Goal: Task Accomplishment & Management: Manage account settings

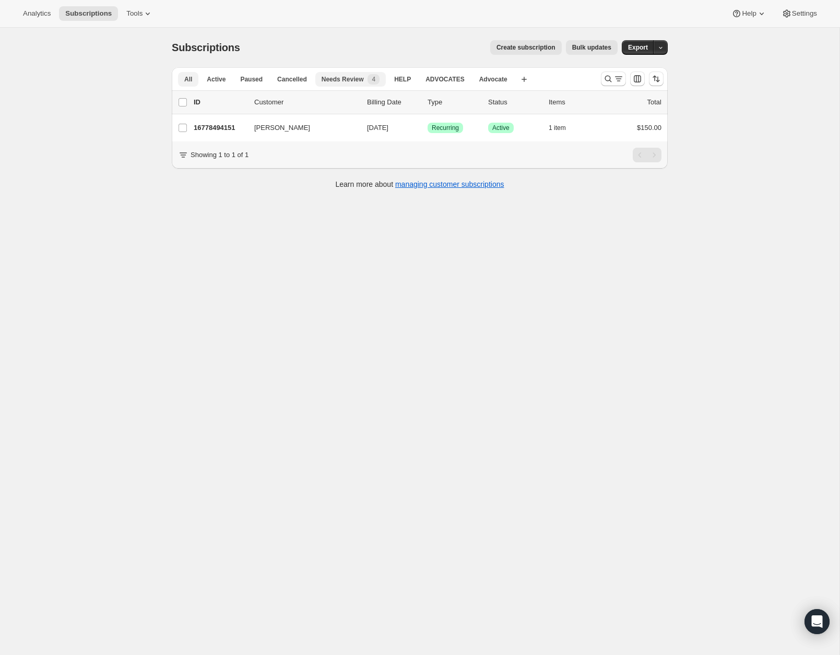
click at [188, 82] on span "All" at bounding box center [188, 79] width 8 height 8
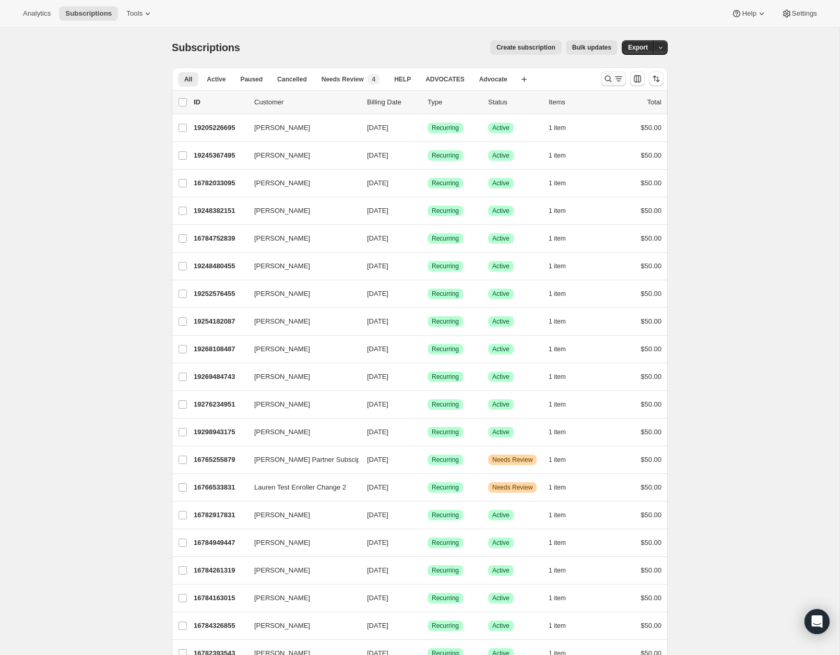
click at [605, 77] on icon "Search and filter results" at bounding box center [608, 79] width 10 height 10
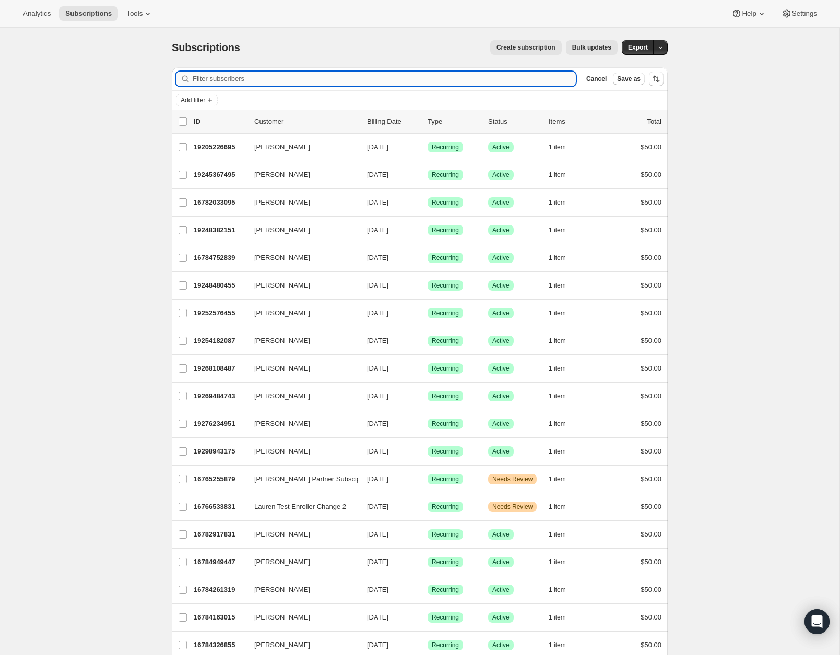
click at [246, 75] on input "Filter subscribers" at bounding box center [384, 79] width 383 height 15
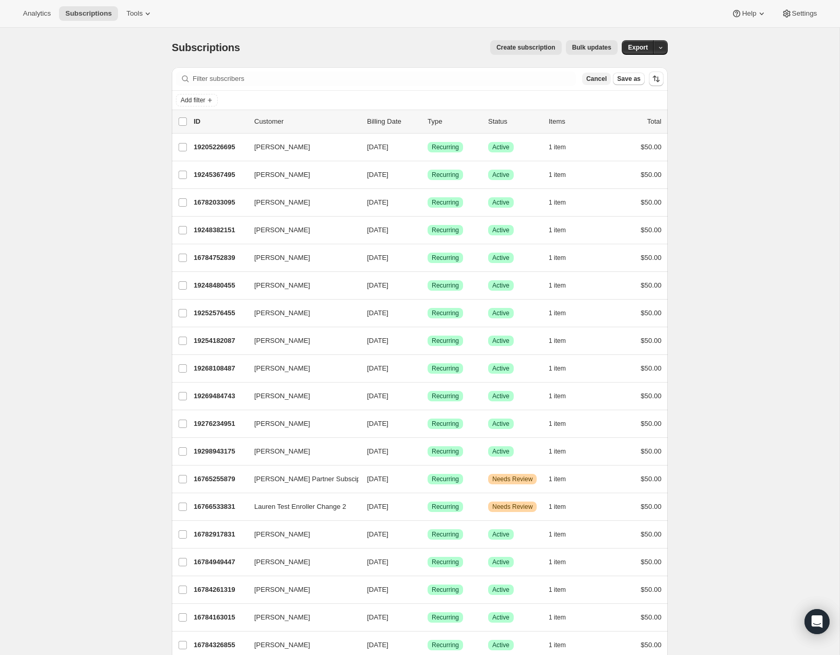
click at [604, 76] on span "Cancel" at bounding box center [596, 79] width 20 height 8
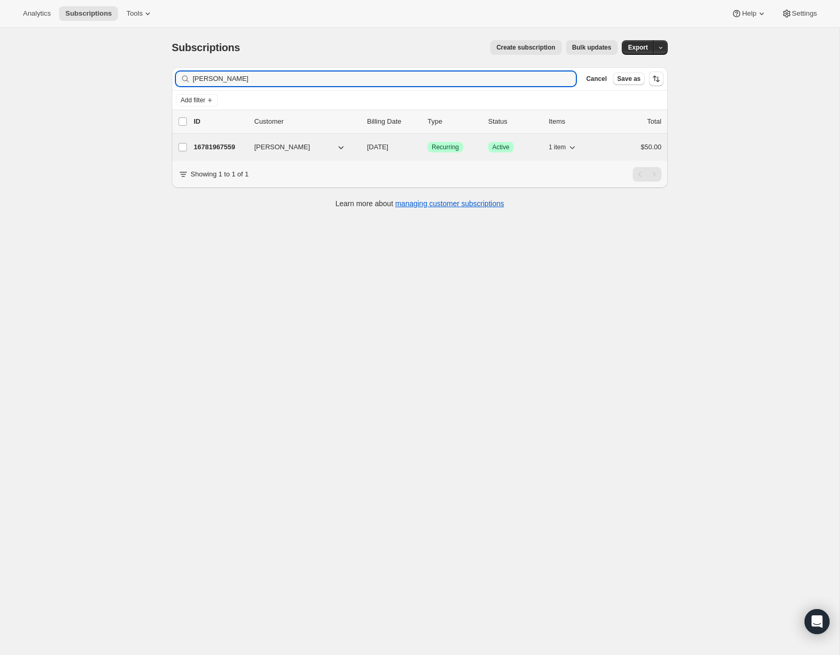
type input "[PERSON_NAME]"
click at [200, 148] on p "16781967559" at bounding box center [220, 147] width 52 height 10
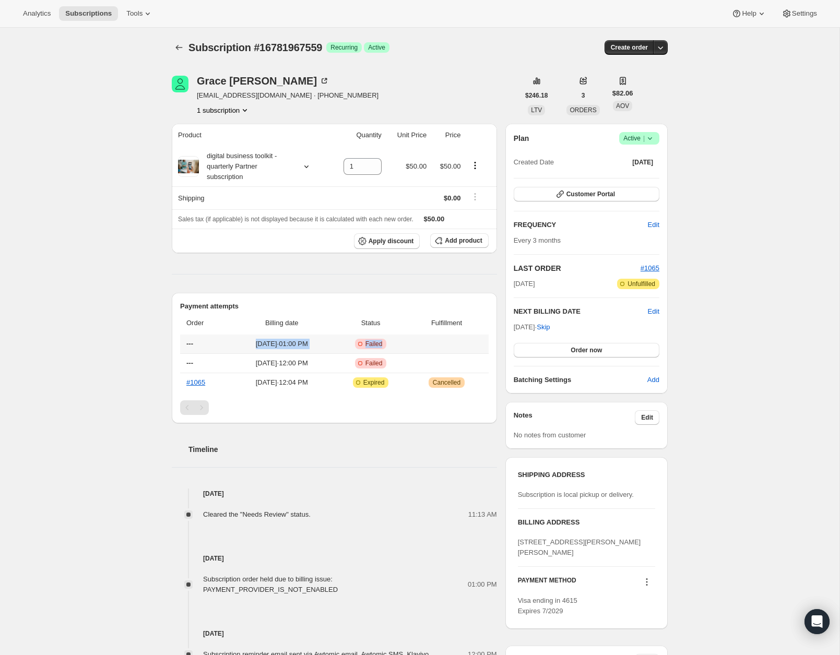
drag, startPoint x: 254, startPoint y: 343, endPoint x: 425, endPoint y: 342, distance: 171.7
click at [425, 342] on tr "--- Jul 23, 2025 · 01:00 PM Critical Incomplete Failed" at bounding box center [334, 344] width 308 height 19
click at [585, 347] on span "Order now" at bounding box center [585, 350] width 31 height 8
click at [585, 347] on span "Click to confirm" at bounding box center [586, 350] width 47 height 8
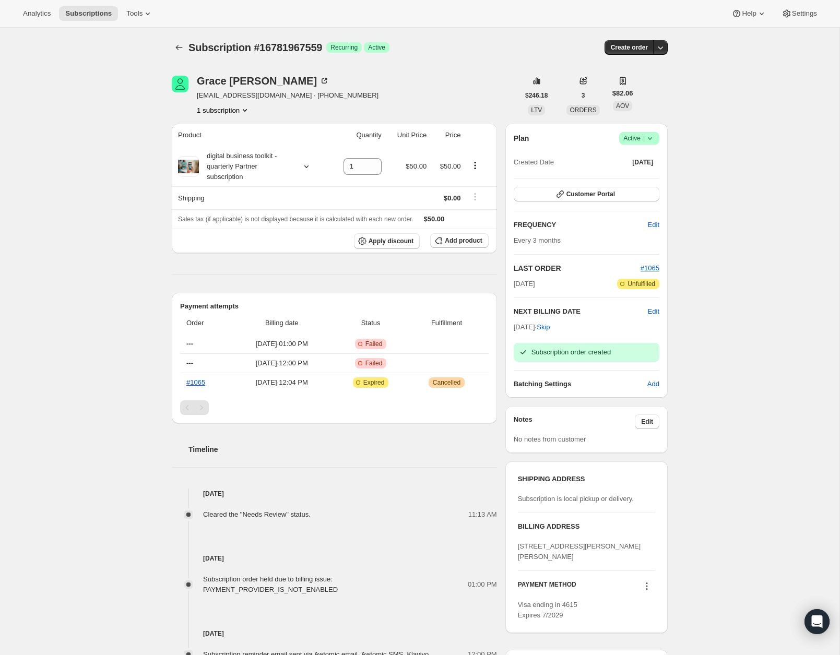
click at [427, 447] on h2 "Timeline" at bounding box center [342, 449] width 308 height 10
click at [181, 47] on icon "Subscriptions" at bounding box center [179, 47] width 10 height 10
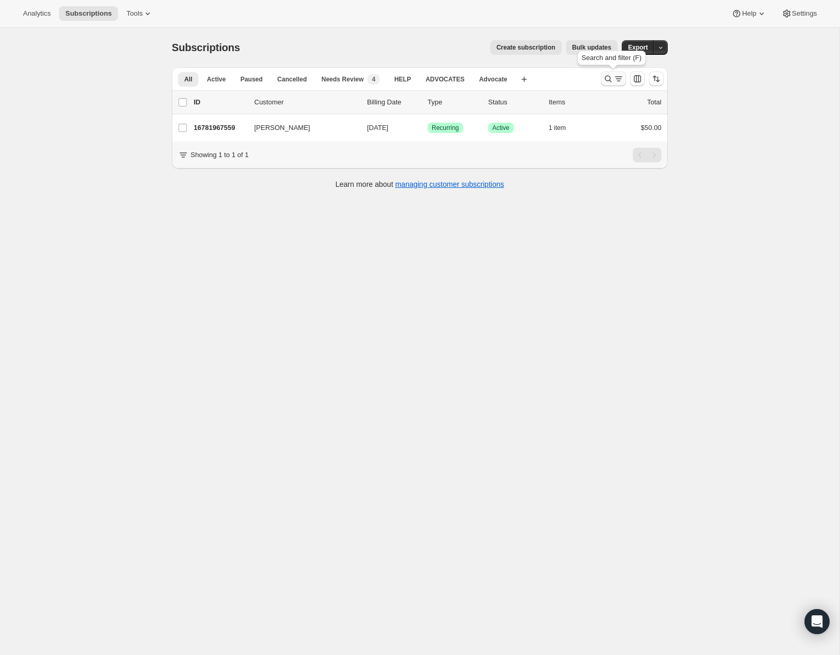
click at [607, 80] on icon "Search and filter results" at bounding box center [608, 79] width 10 height 10
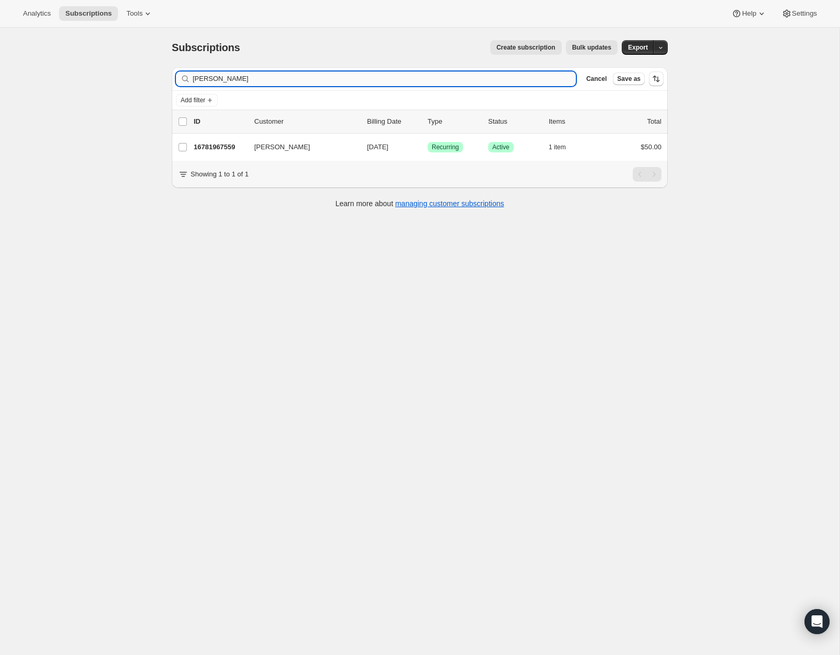
click at [314, 77] on input "[PERSON_NAME]" at bounding box center [384, 79] width 383 height 15
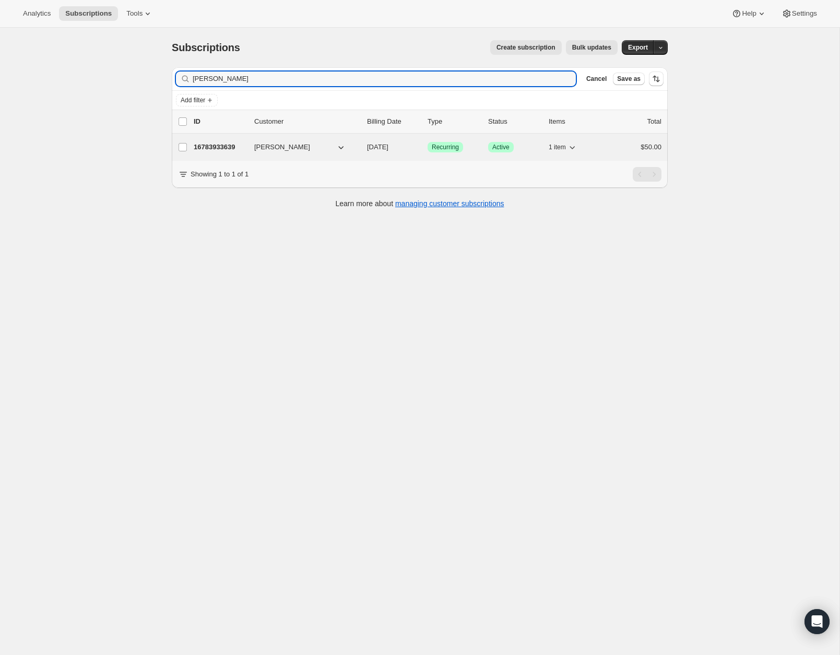
type input "Curry"
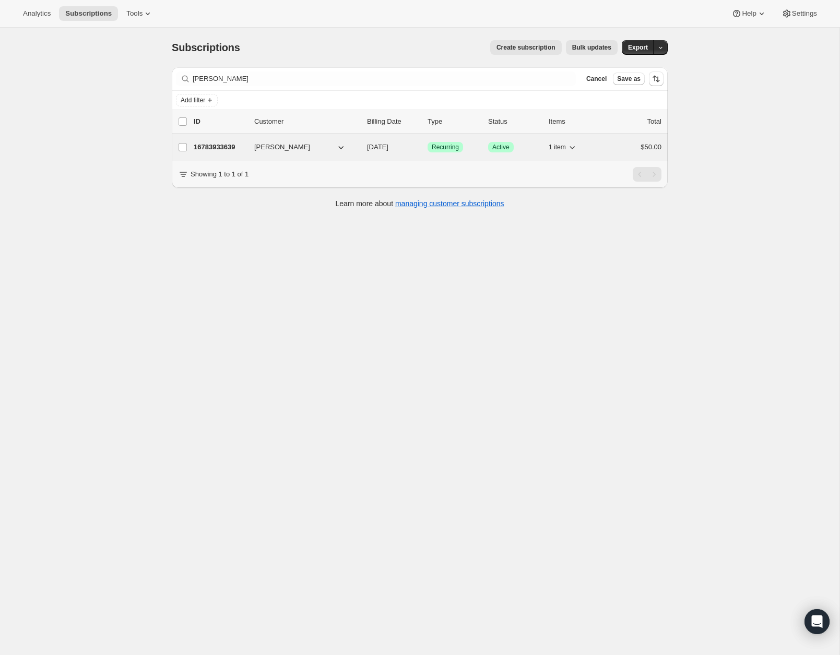
click at [234, 147] on p "16783933639" at bounding box center [220, 147] width 52 height 10
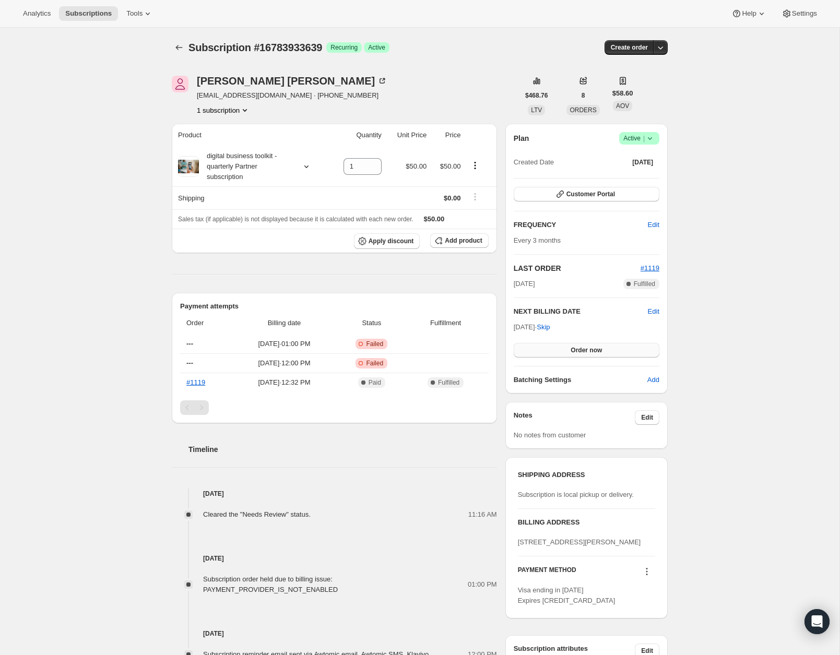
click at [564, 351] on button "Order now" at bounding box center [587, 350] width 146 height 15
click at [564, 351] on span "Click to confirm" at bounding box center [586, 350] width 47 height 8
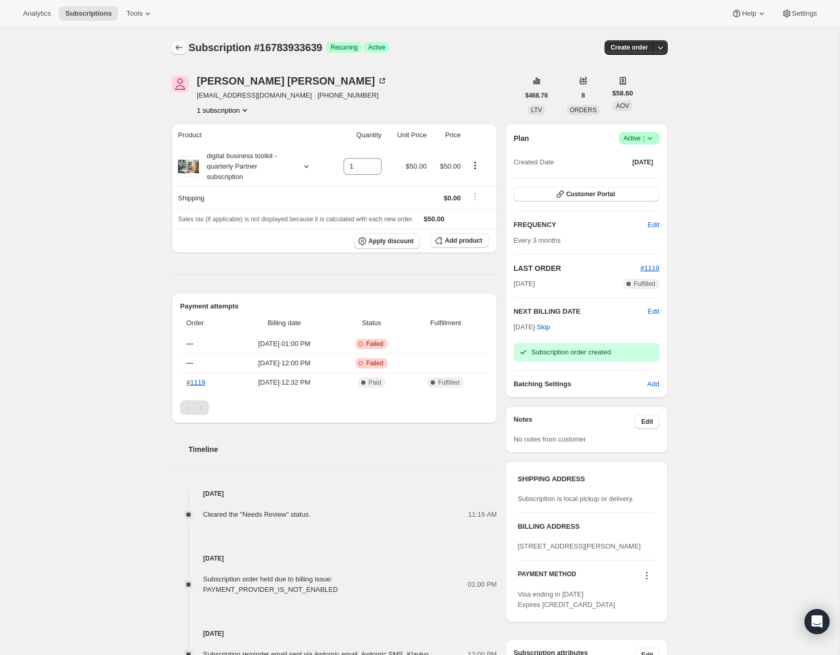
click at [182, 46] on icon "Subscriptions" at bounding box center [179, 47] width 10 height 10
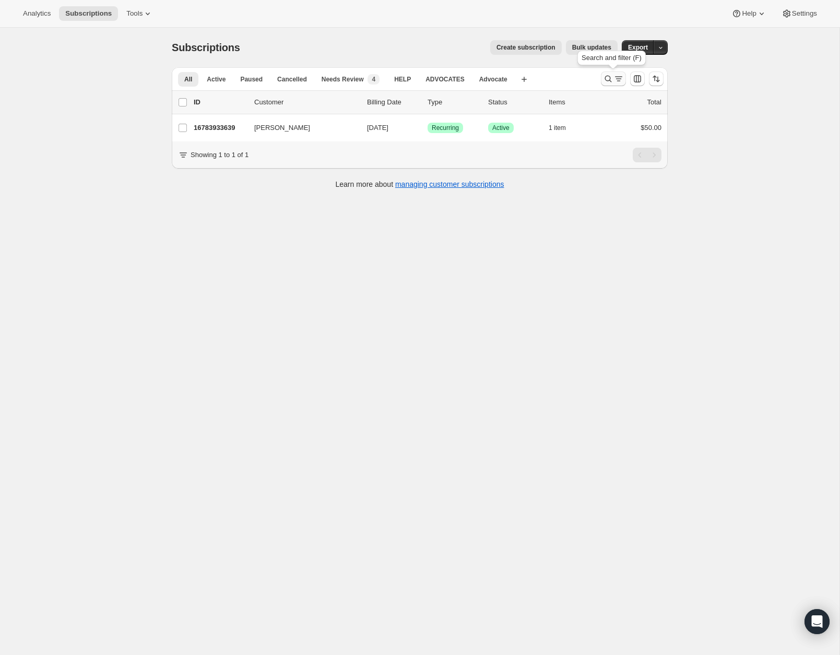
click at [609, 79] on icon "Search and filter results" at bounding box center [608, 79] width 10 height 10
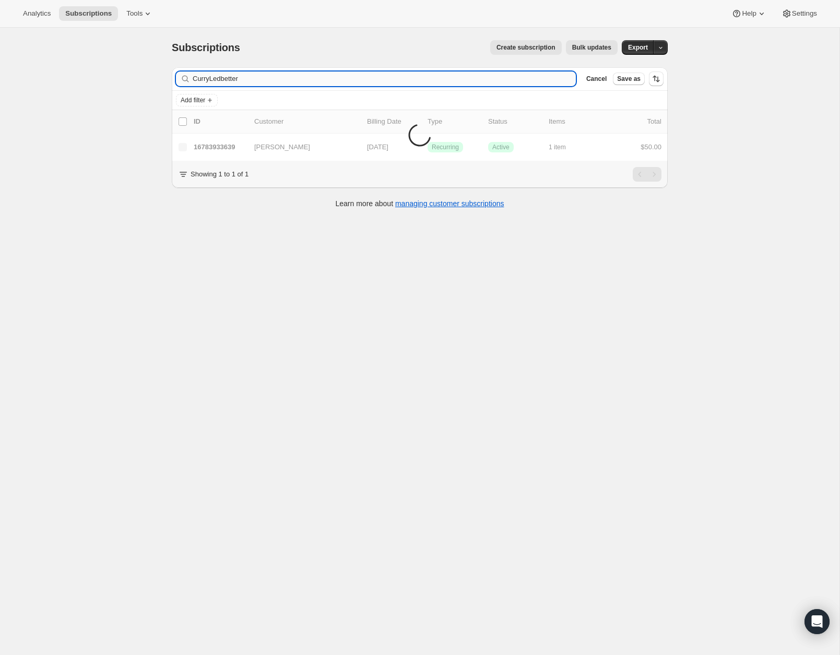
click at [282, 82] on input "CurryLedbetter" at bounding box center [384, 79] width 383 height 15
click at [281, 81] on input "CurryLedbetter" at bounding box center [384, 79] width 383 height 15
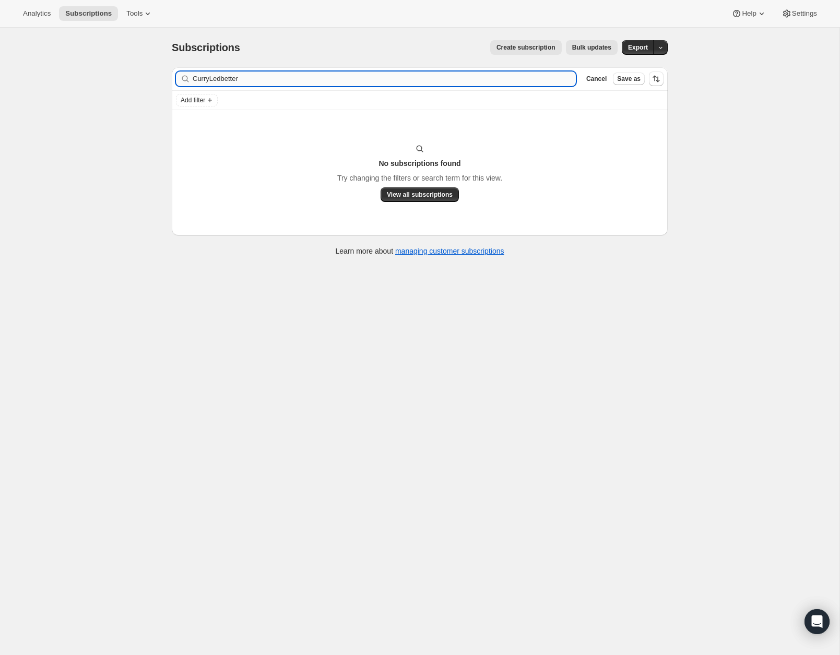
click at [281, 81] on input "CurryLedbetter" at bounding box center [384, 79] width 383 height 15
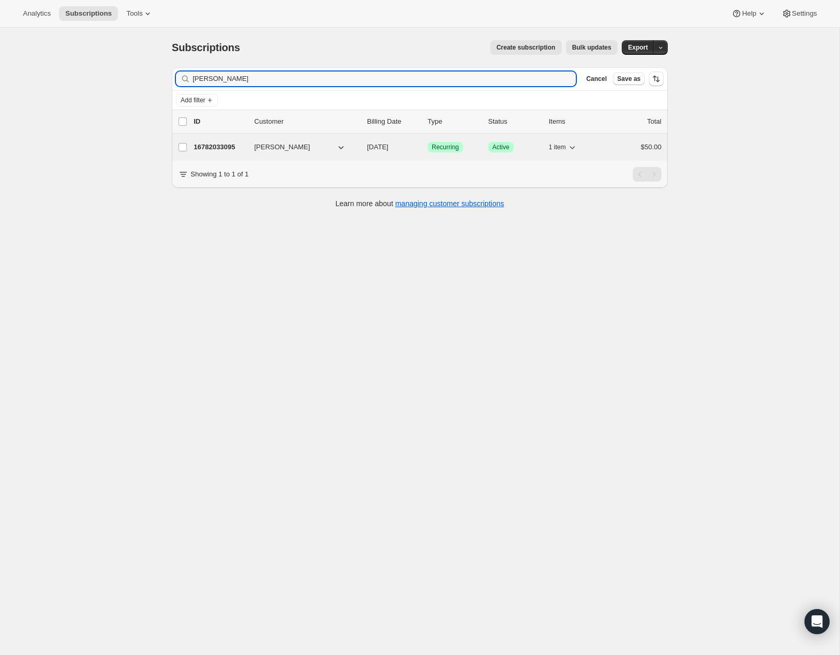
type input "[PERSON_NAME]"
click at [235, 147] on p "16782033095" at bounding box center [220, 147] width 52 height 10
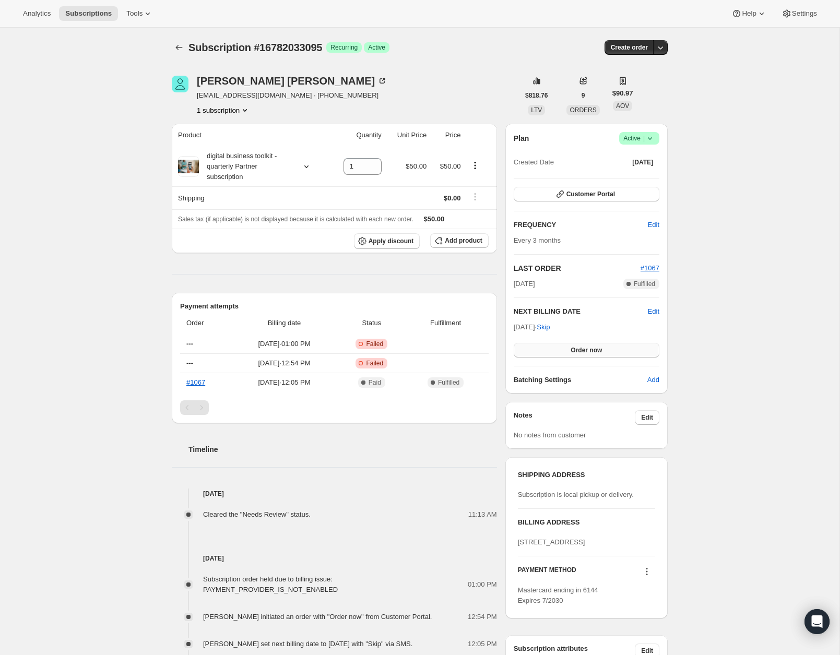
click at [575, 351] on span "Order now" at bounding box center [585, 350] width 31 height 8
click at [579, 350] on span "Click to confirm" at bounding box center [586, 350] width 47 height 8
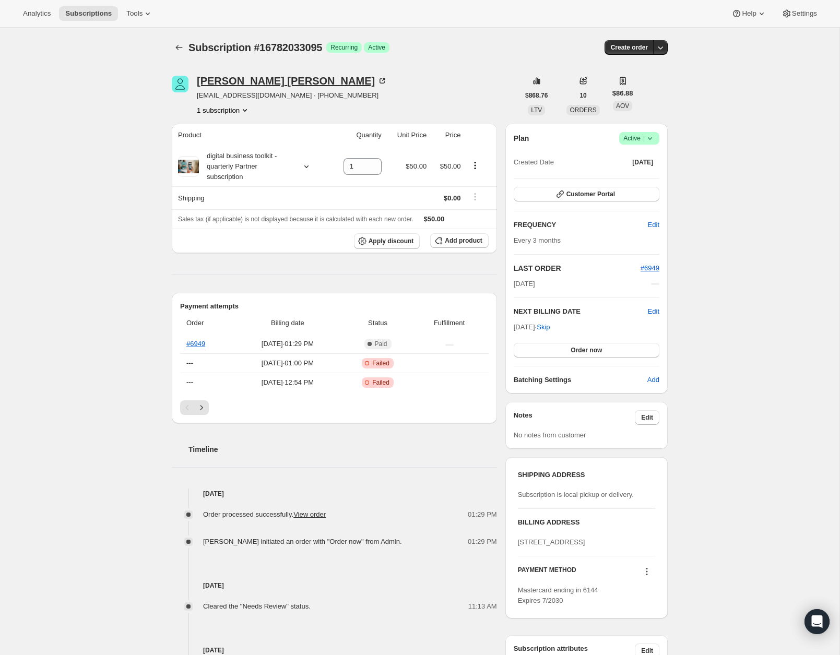
click at [278, 82] on div "[PERSON_NAME]" at bounding box center [292, 81] width 191 height 10
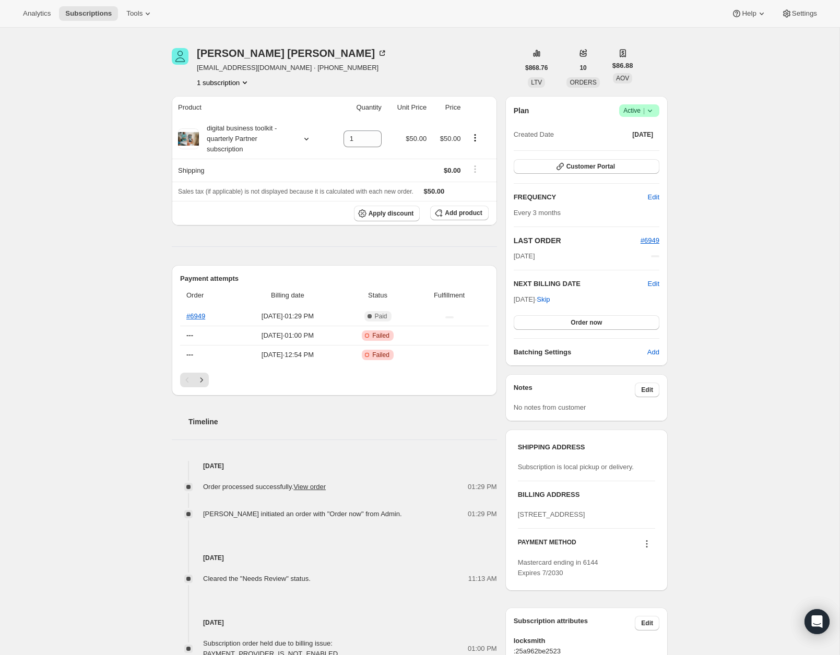
scroll to position [29, 0]
click at [201, 374] on icon "Next" at bounding box center [201, 378] width 10 height 10
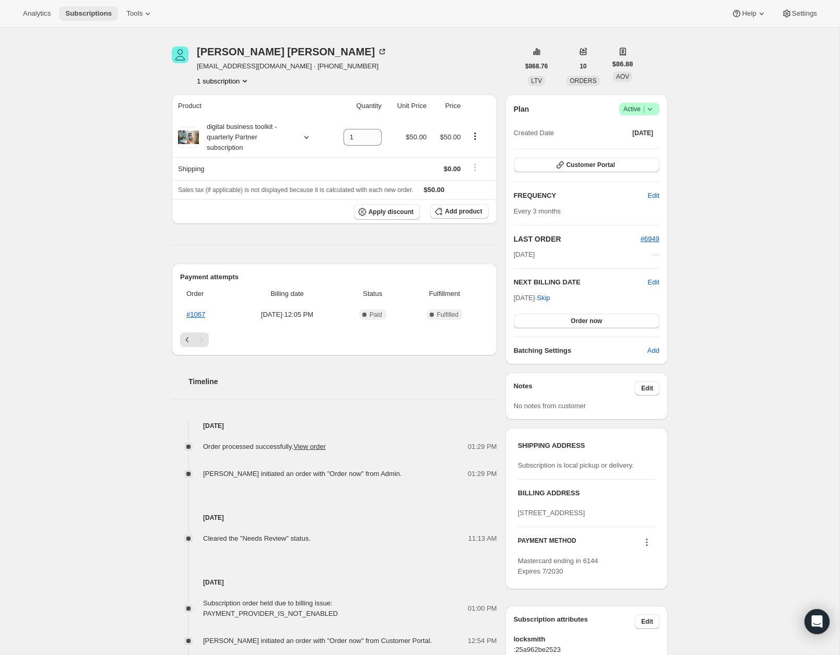
click at [98, 13] on span "Subscriptions" at bounding box center [88, 13] width 46 height 8
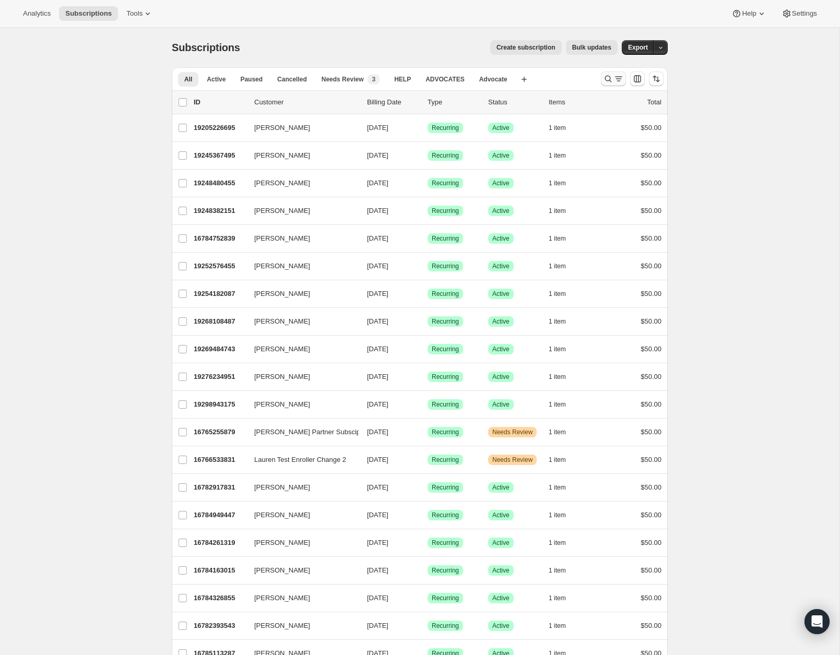
click at [603, 81] on icon "Search and filter results" at bounding box center [608, 79] width 10 height 10
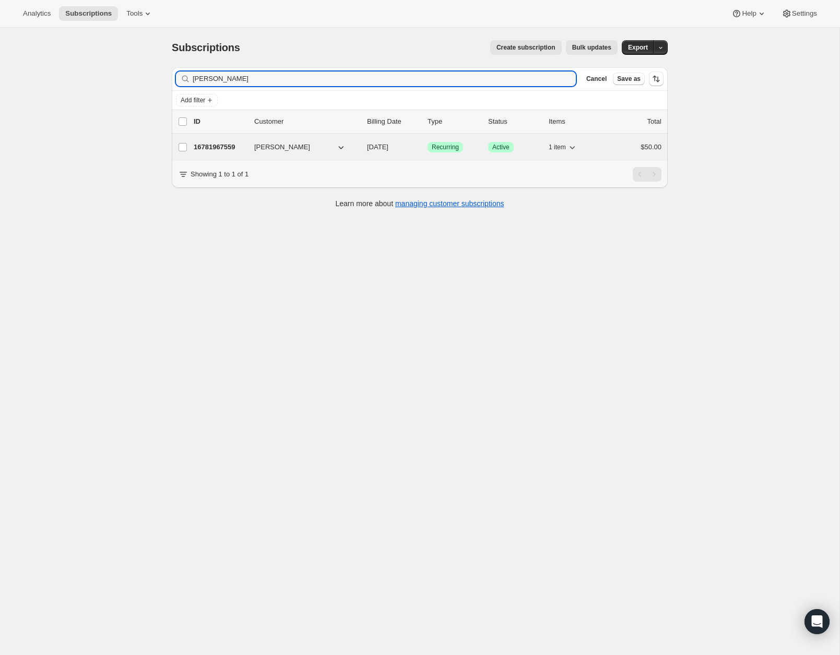
type input "[PERSON_NAME]"
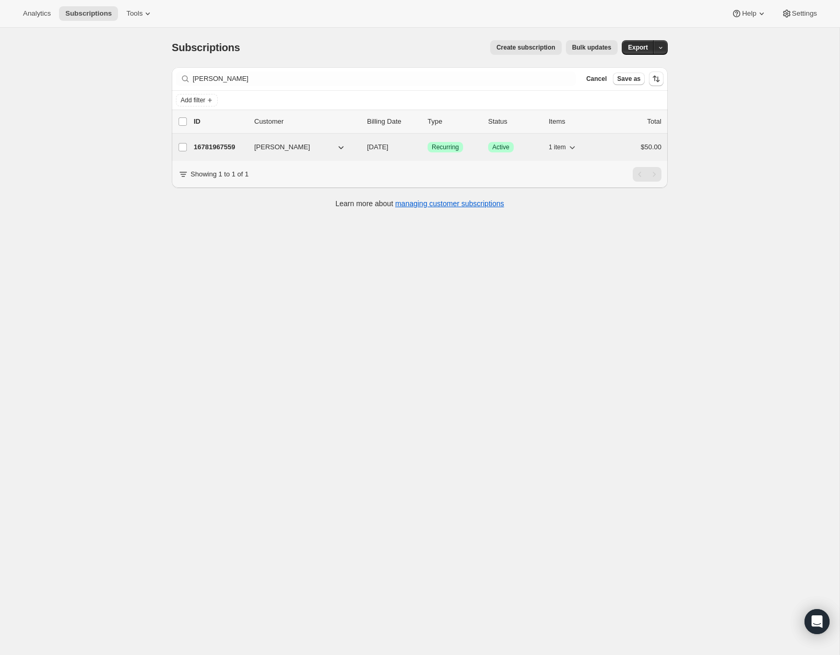
click at [225, 149] on p "16781967559" at bounding box center [220, 147] width 52 height 10
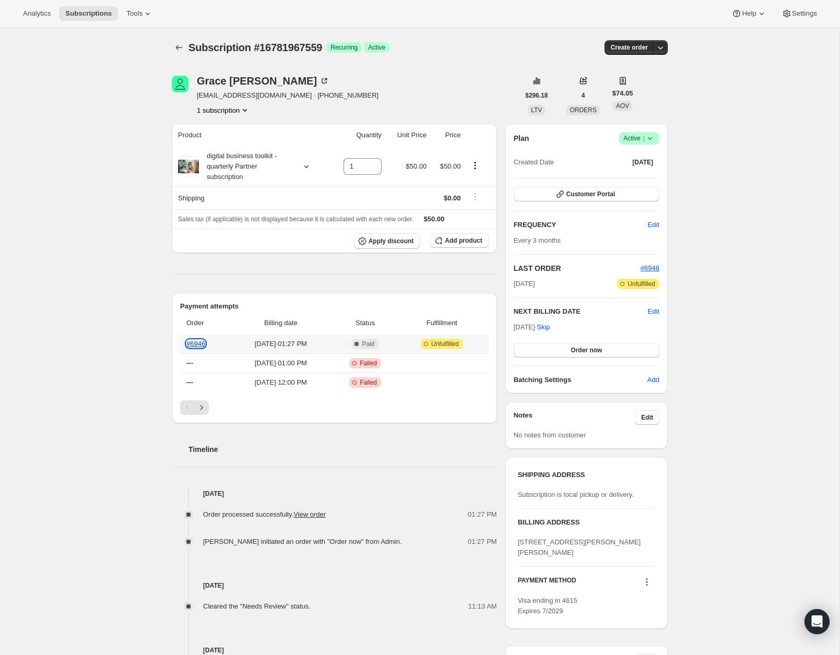
click at [194, 341] on link "#6946" at bounding box center [195, 344] width 19 height 8
